Goal: Information Seeking & Learning: Find specific fact

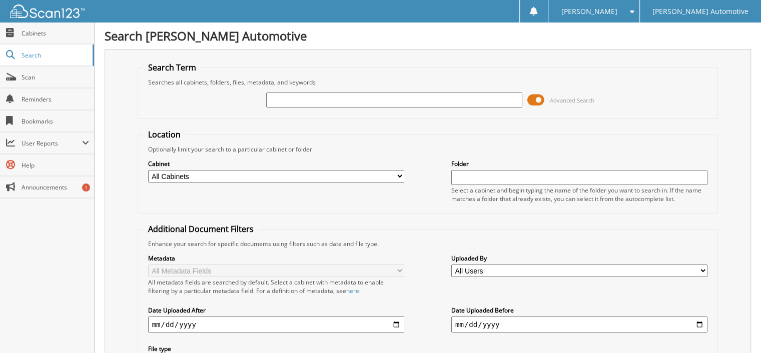
click at [297, 98] on input "text" at bounding box center [394, 100] width 256 height 15
type input "640708"
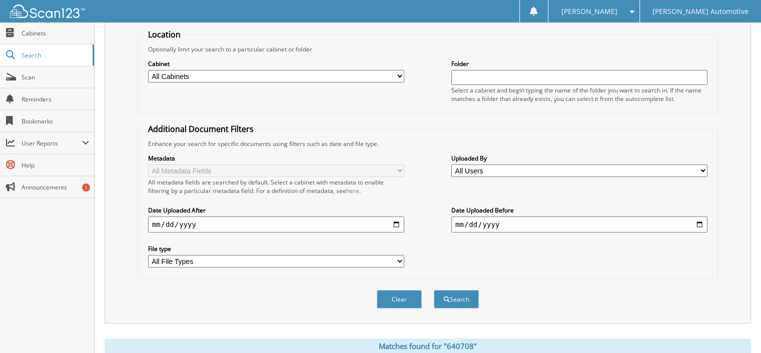
scroll to position [196, 0]
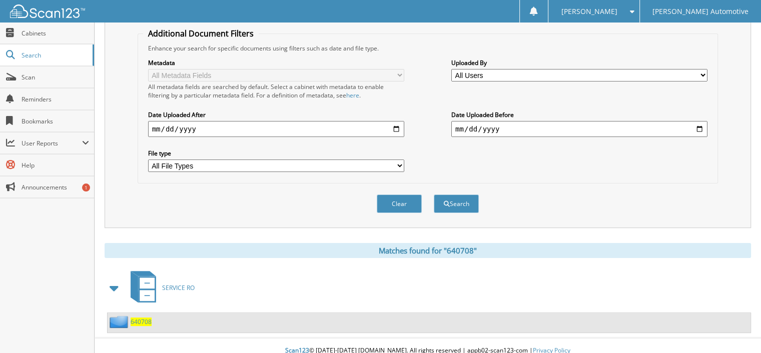
click at [141, 318] on span "640708" at bounding box center [141, 322] width 21 height 9
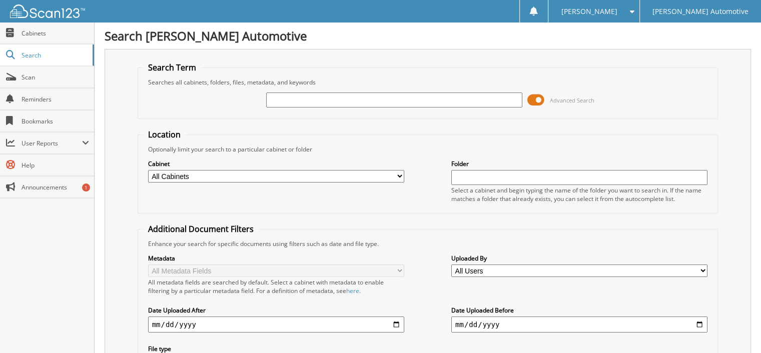
click at [276, 102] on input "text" at bounding box center [394, 100] width 256 height 15
type input "640712"
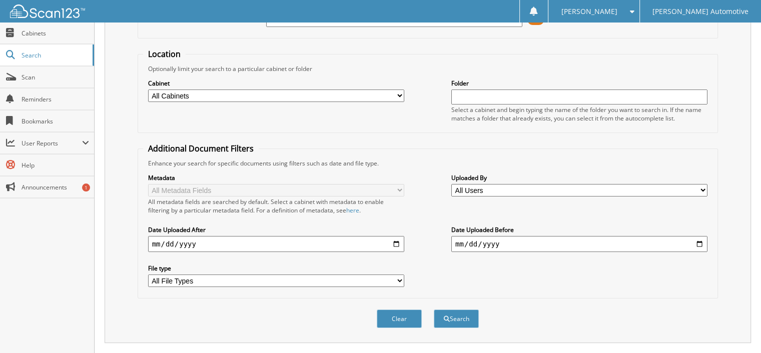
scroll to position [127, 0]
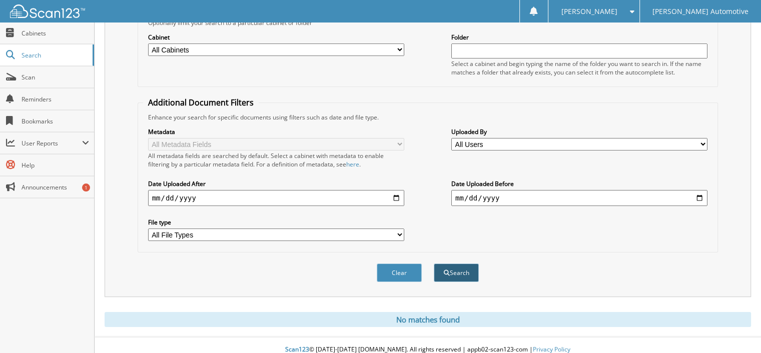
click at [454, 264] on button "Search" at bounding box center [456, 273] width 45 height 19
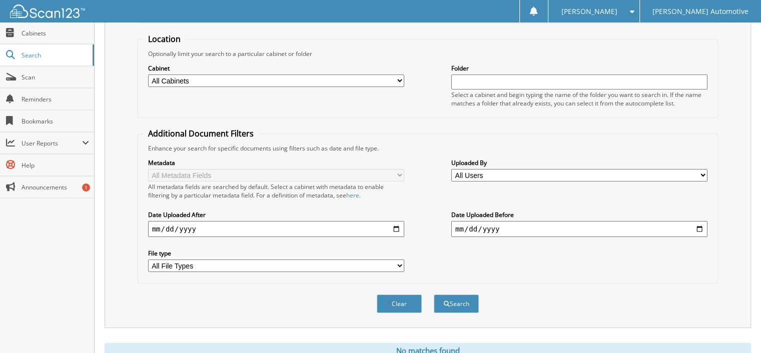
scroll to position [127, 0]
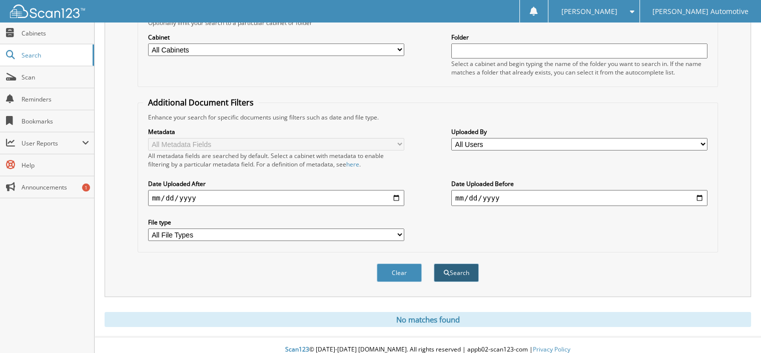
click at [456, 264] on button "Search" at bounding box center [456, 273] width 45 height 19
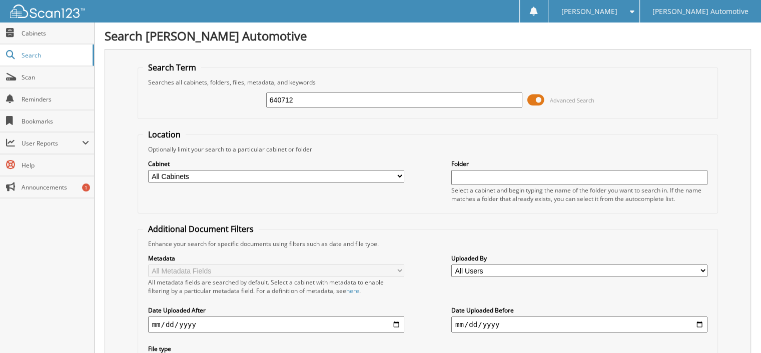
scroll to position [127, 0]
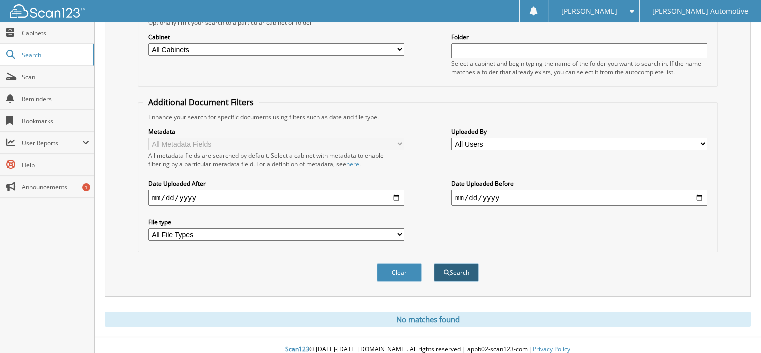
click at [449, 264] on button "Search" at bounding box center [456, 273] width 45 height 19
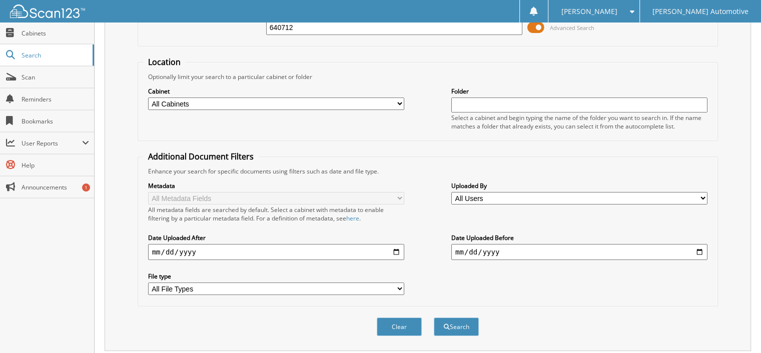
scroll to position [127, 0]
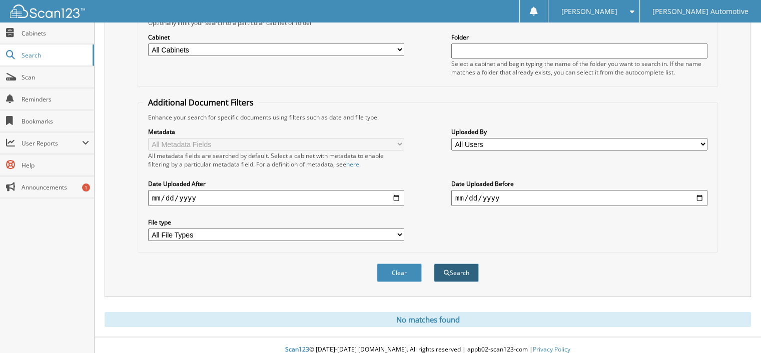
click at [460, 266] on button "Search" at bounding box center [456, 273] width 45 height 19
